Goal: Task Accomplishment & Management: Use online tool/utility

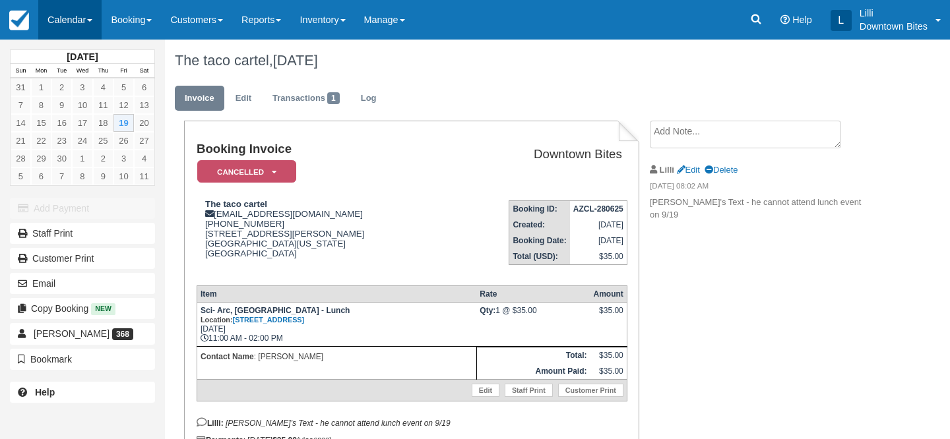
click at [74, 16] on link "Calendar" at bounding box center [69, 20] width 63 height 40
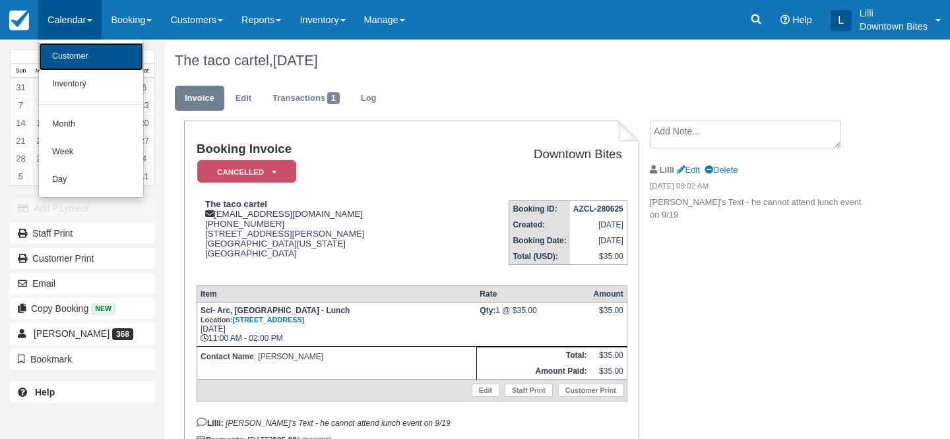
click at [73, 65] on link "Customer" at bounding box center [91, 57] width 104 height 28
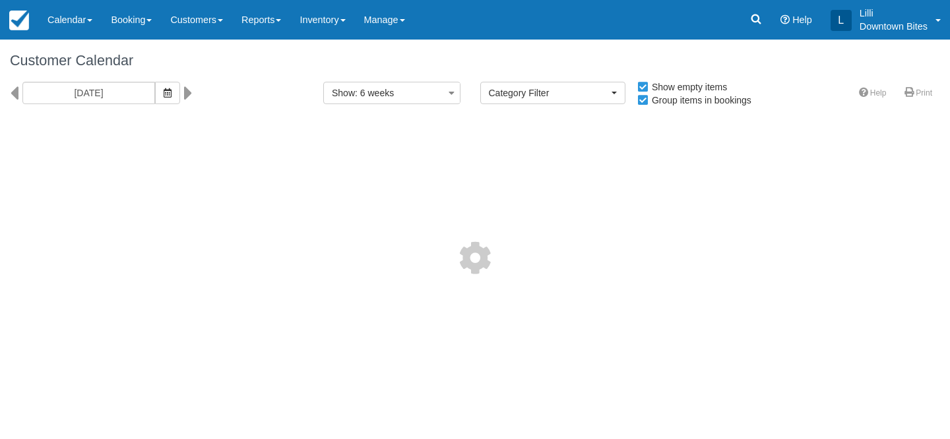
select select
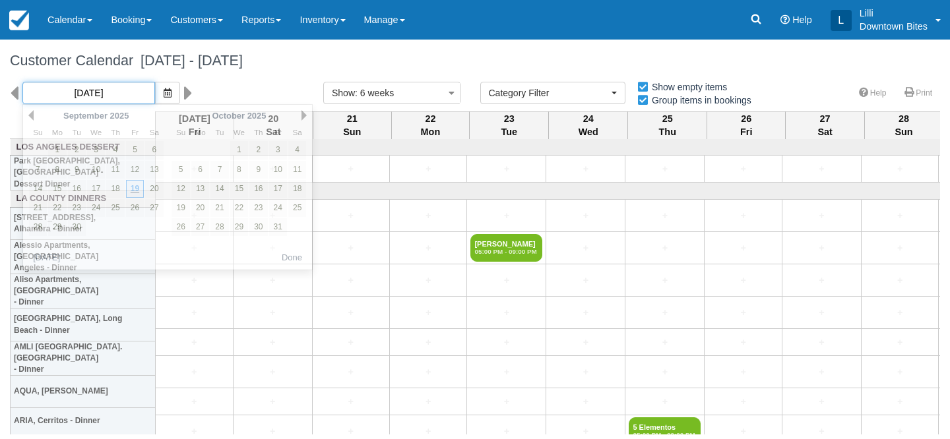
click at [98, 93] on input "[DATE]" at bounding box center [88, 93] width 133 height 22
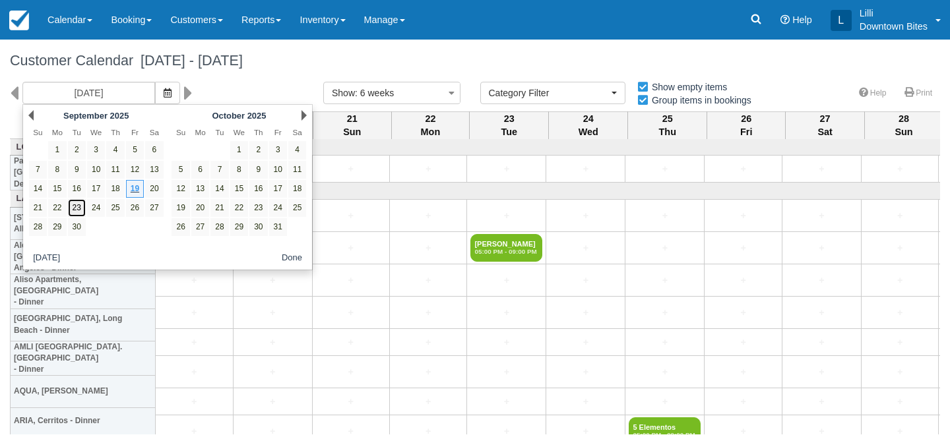
click at [80, 211] on link "23" at bounding box center [77, 208] width 18 height 18
type input "[DATE]"
